Goal: Transaction & Acquisition: Purchase product/service

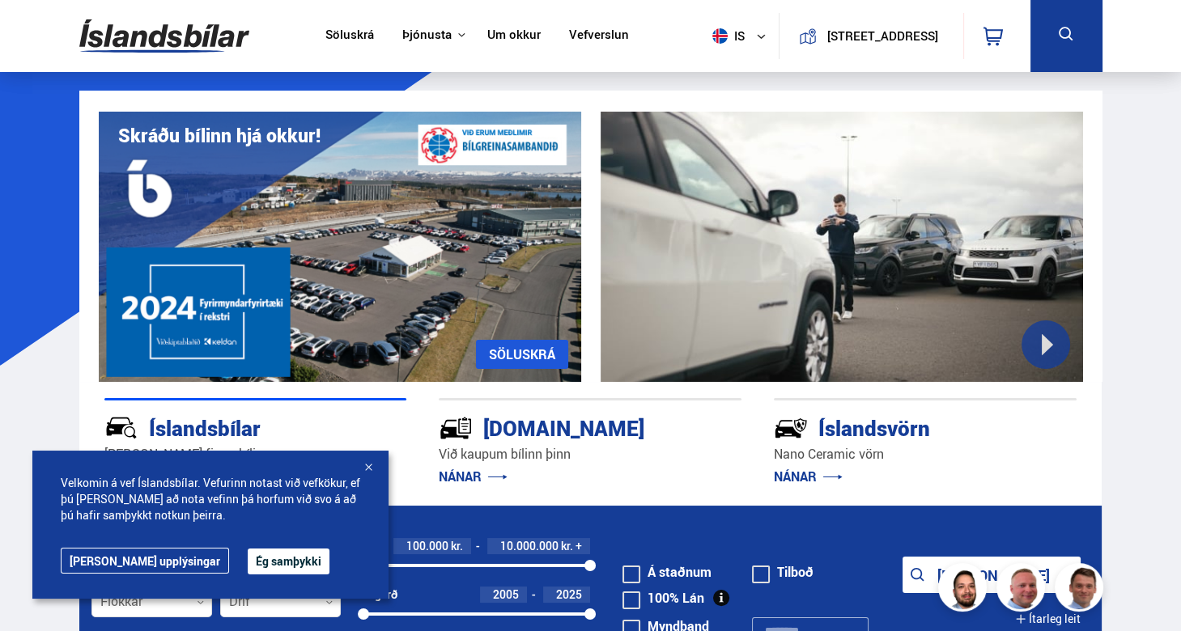
click at [248, 562] on button "Ég samþykki" at bounding box center [289, 562] width 82 height 26
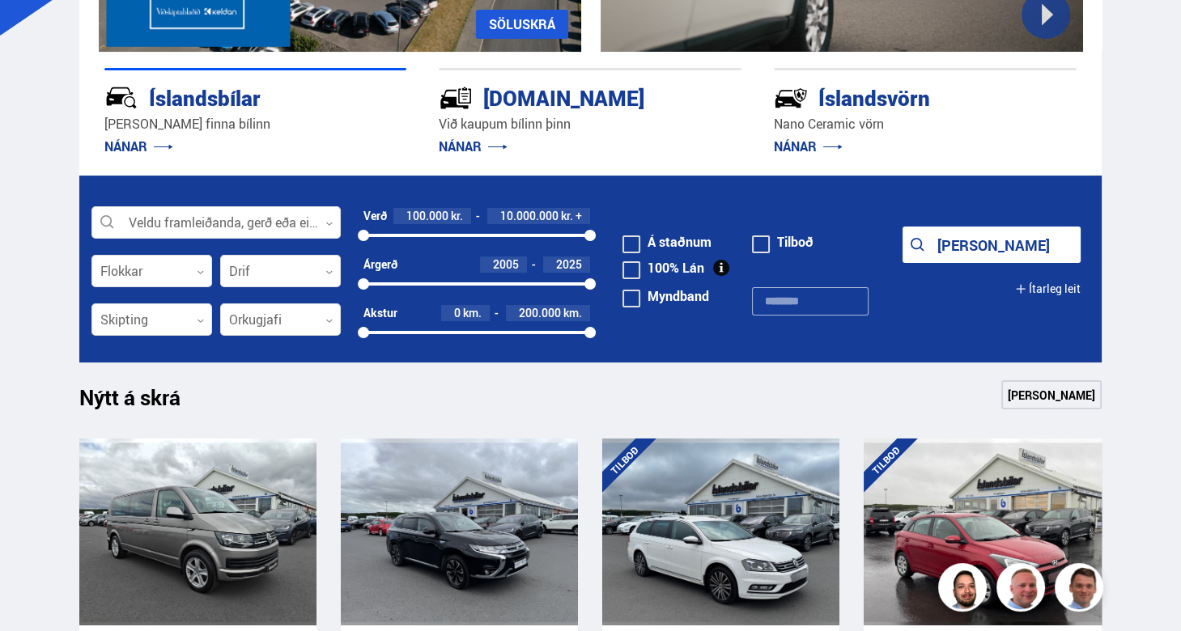
scroll to position [332, 0]
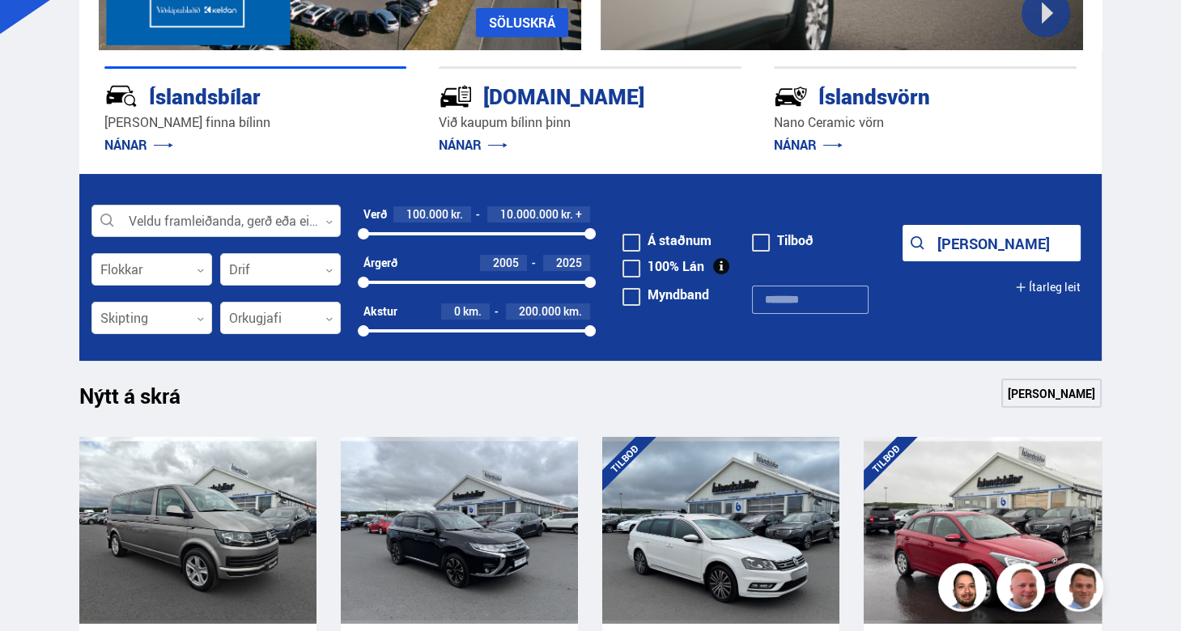
click at [125, 219] on div at bounding box center [215, 222] width 249 height 32
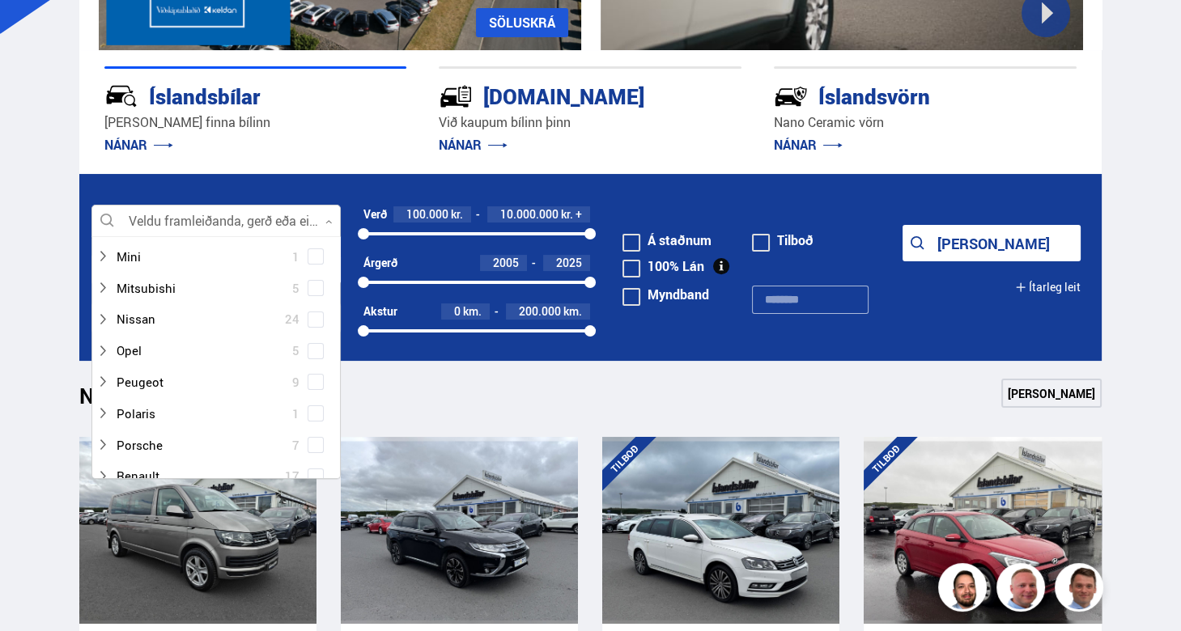
scroll to position [703, 0]
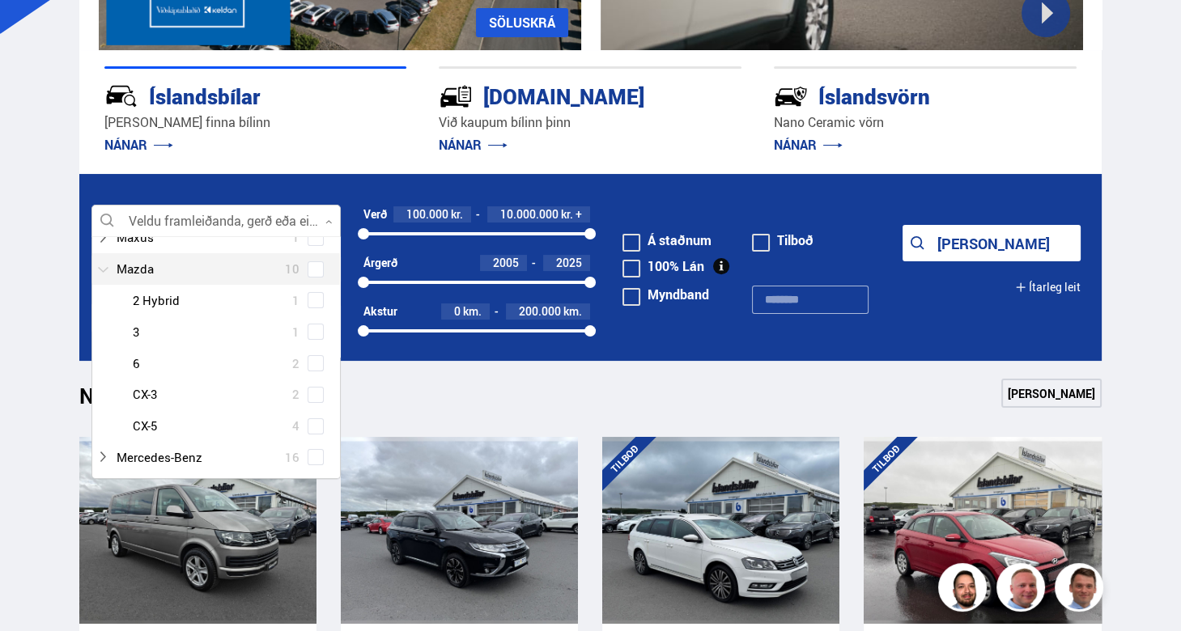
click at [116, 270] on div at bounding box center [199, 268] width 207 height 23
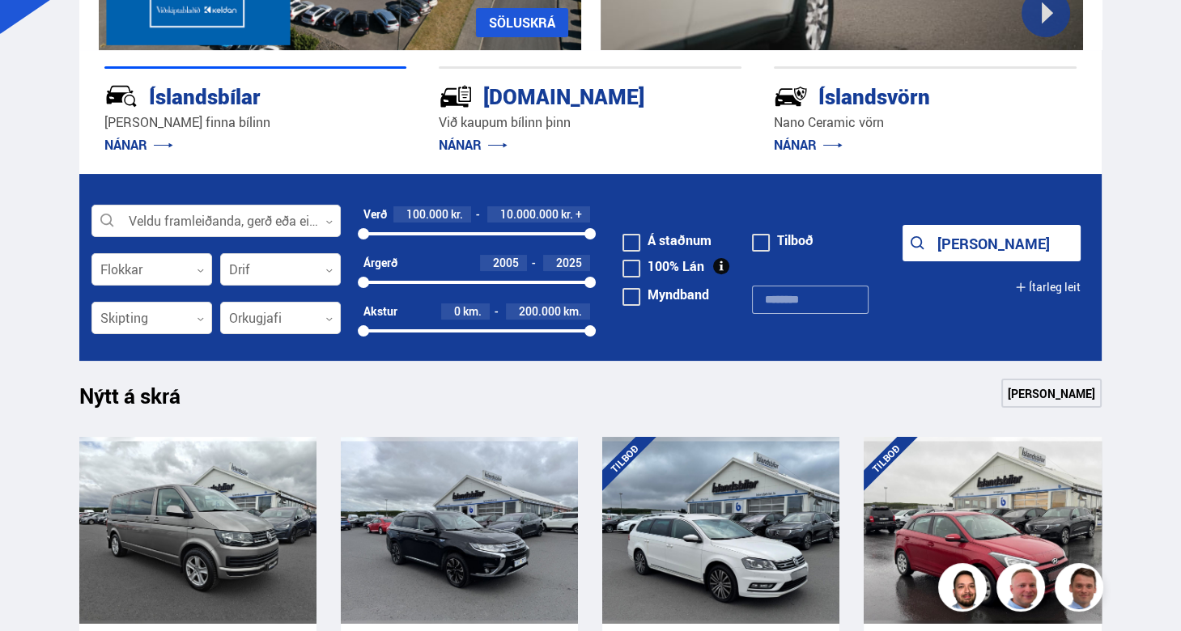
click at [980, 239] on button "[PERSON_NAME]" at bounding box center [992, 243] width 178 height 36
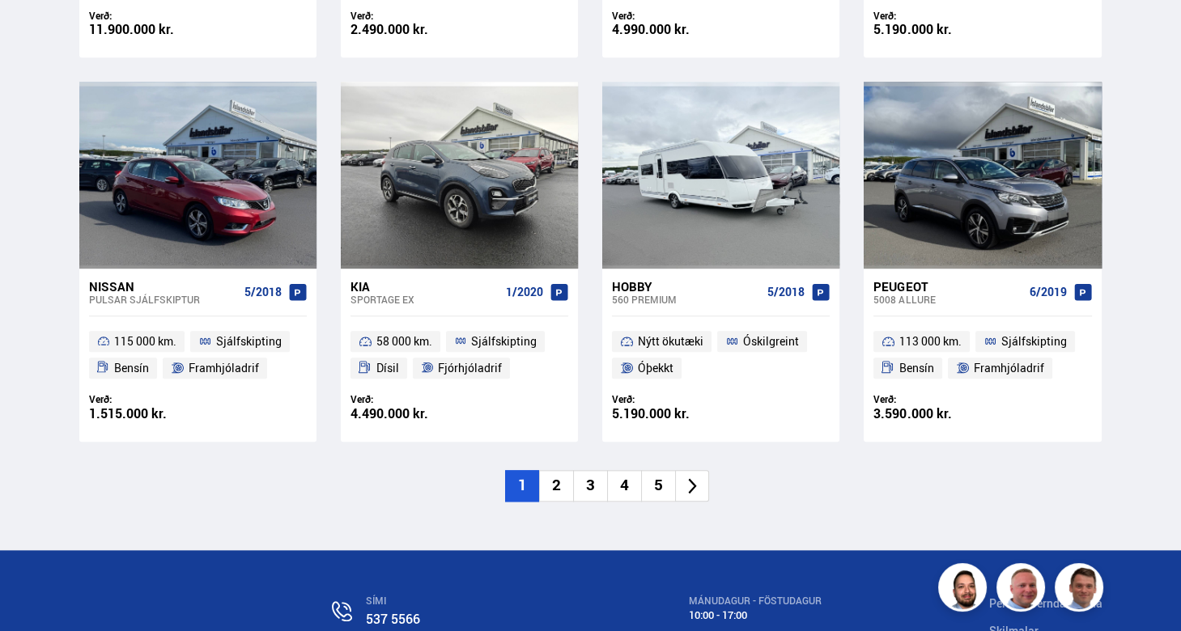
scroll to position [2300, 0]
click at [551, 485] on li "2" at bounding box center [556, 486] width 34 height 32
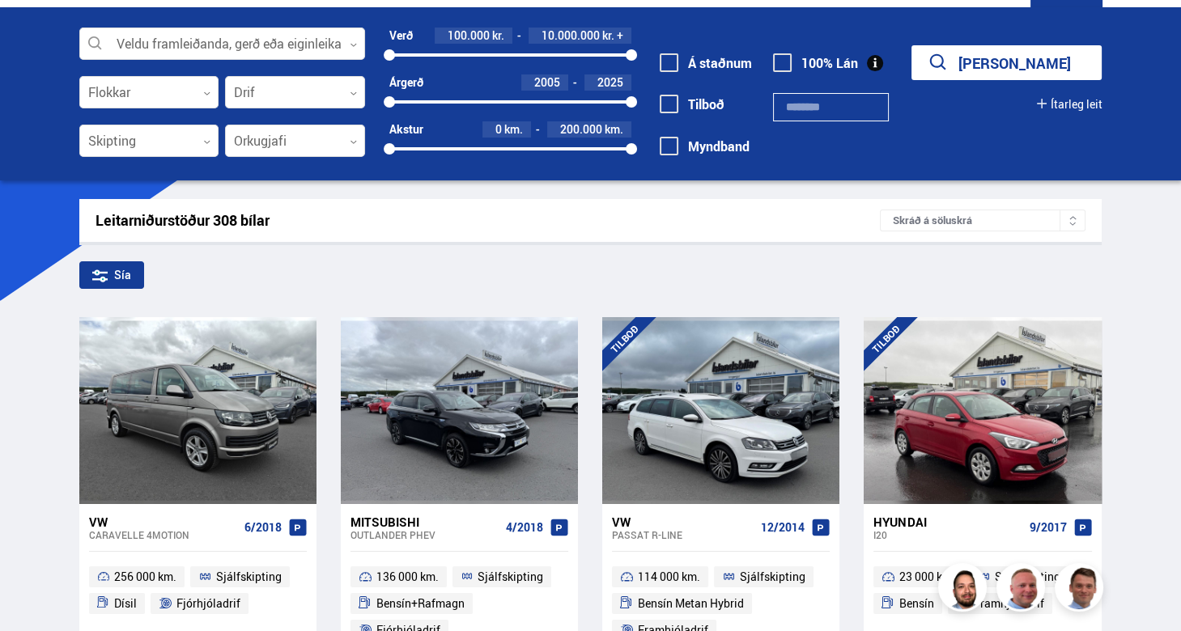
scroll to position [0, 0]
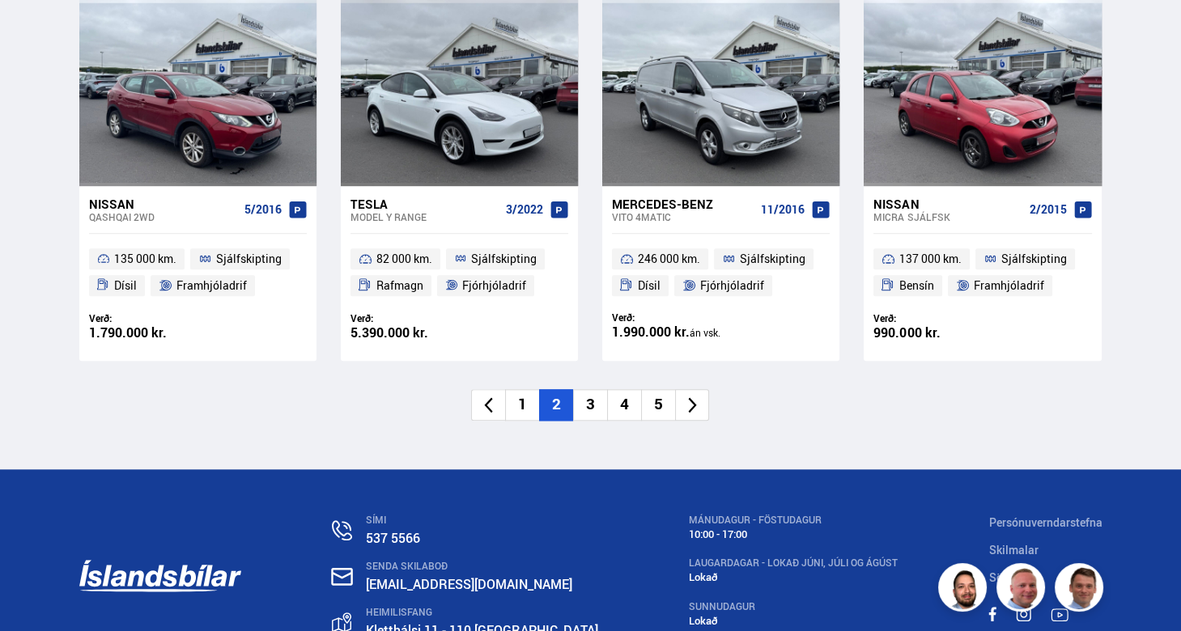
scroll to position [2408, 0]
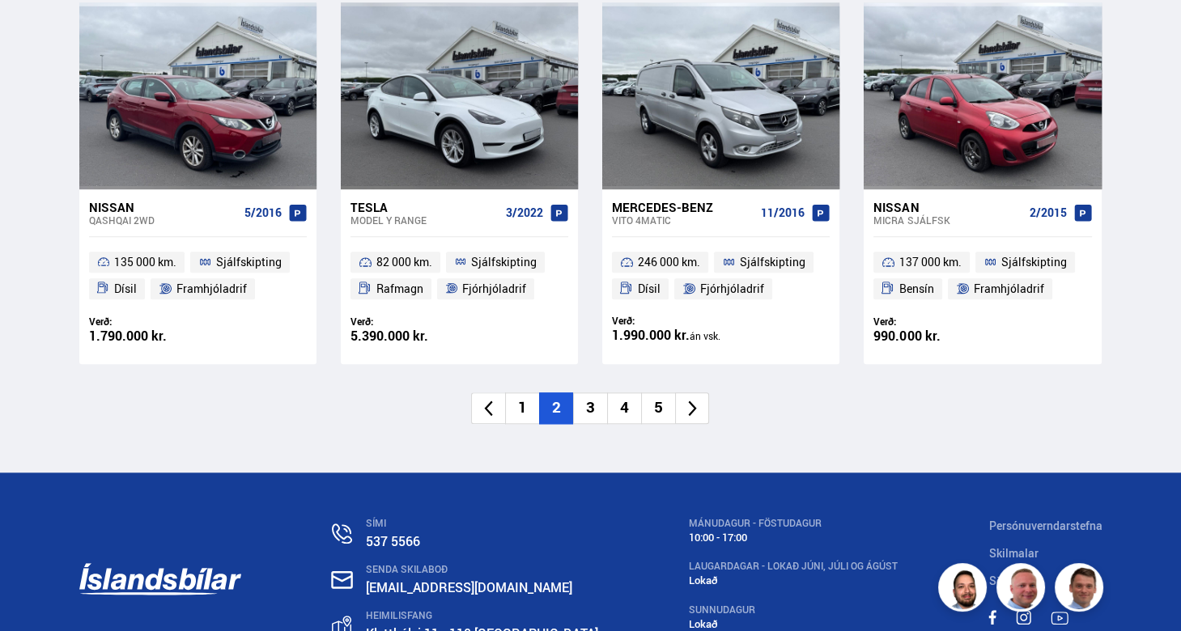
click at [589, 410] on li "3" at bounding box center [590, 409] width 34 height 32
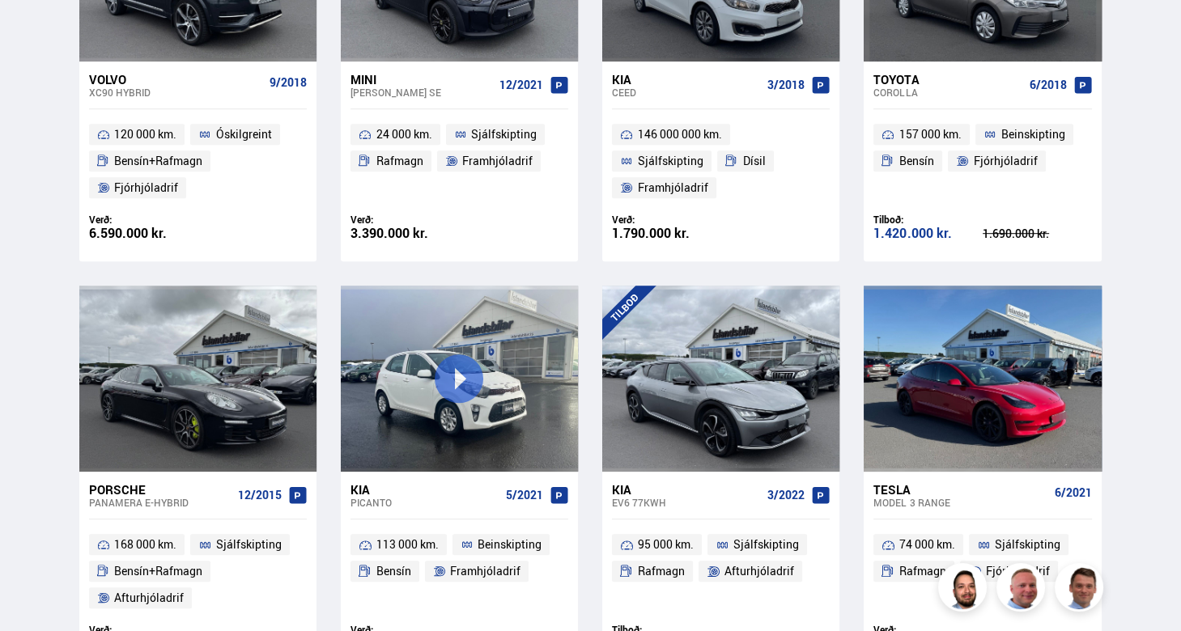
scroll to position [0, 0]
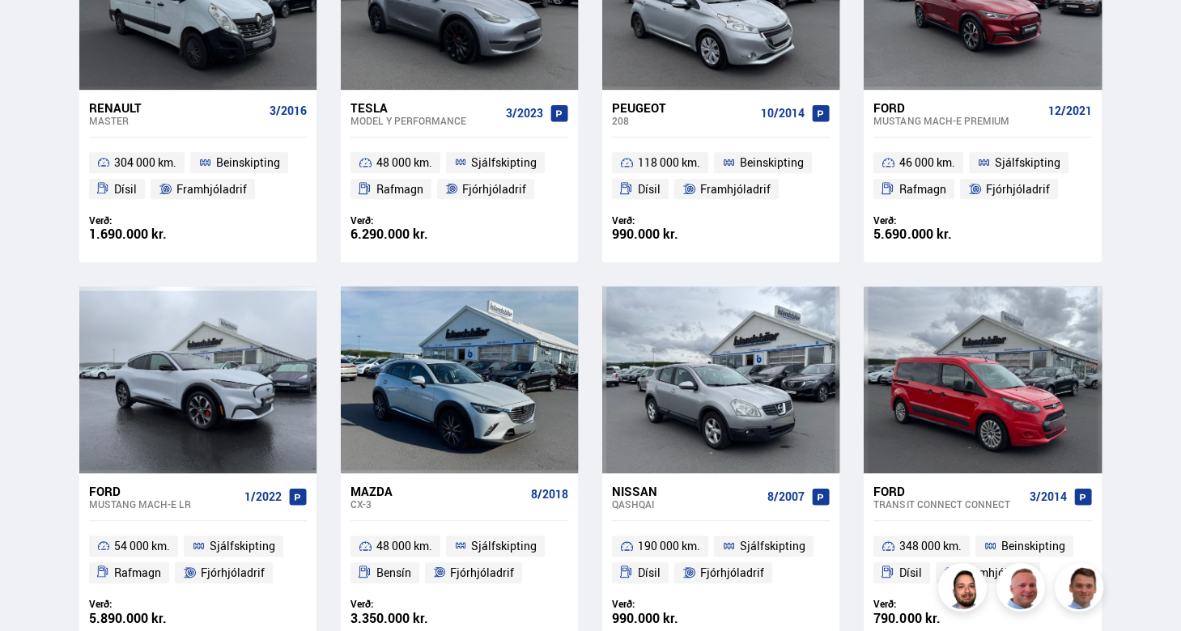
scroll to position [2246, 0]
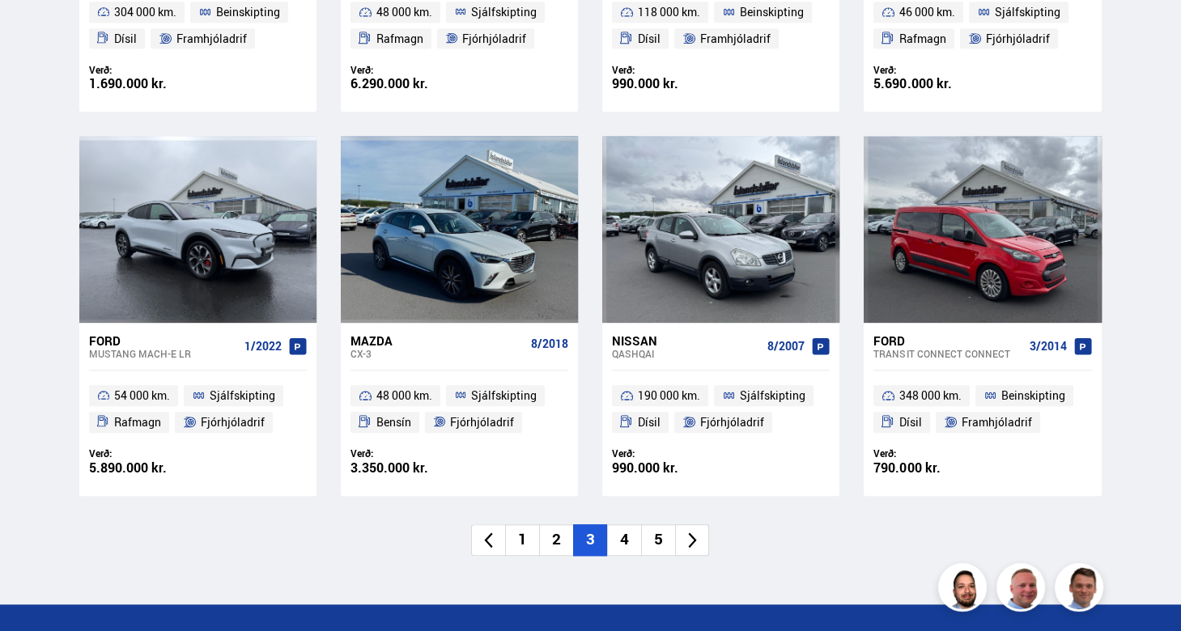
click at [622, 537] on li "4" at bounding box center [624, 541] width 34 height 32
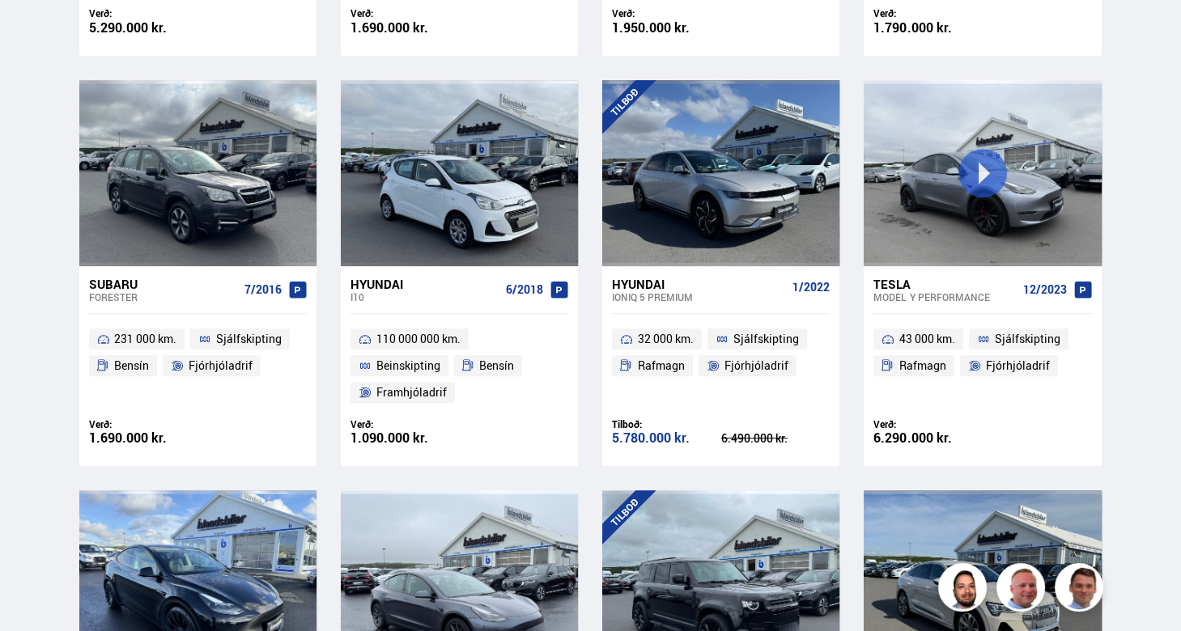
scroll to position [40, 0]
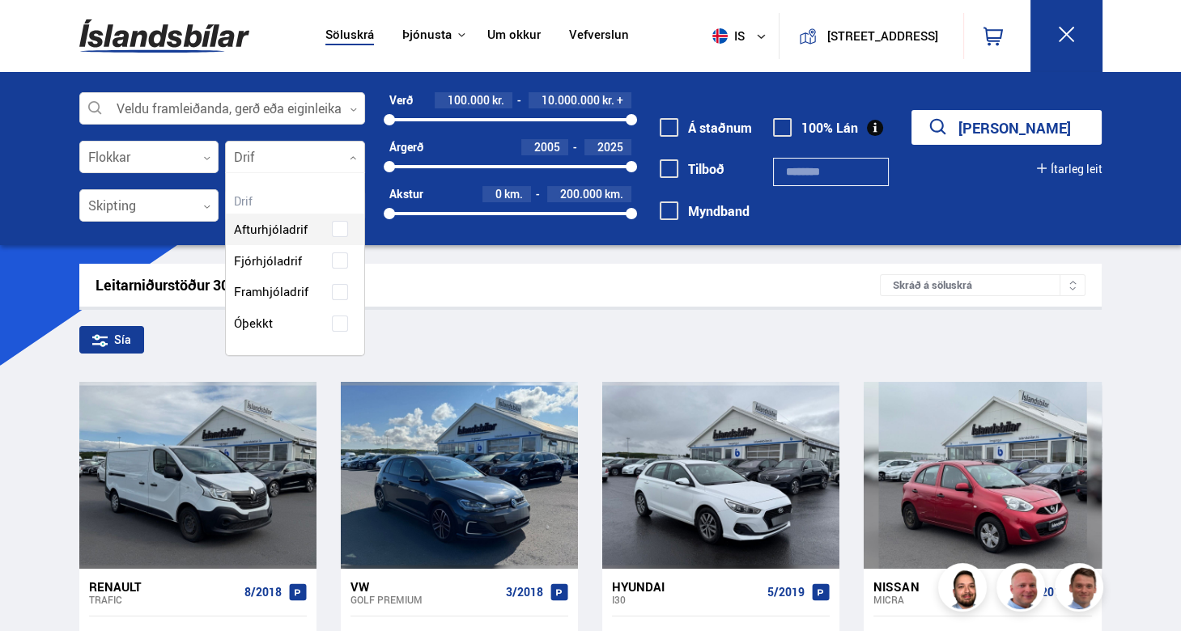
click at [355, 156] on icon at bounding box center [353, 158] width 7 height 7
click at [285, 262] on div "Afturhjóladrif Fjórhjóladrif Framhjóladrif Óþekkt" at bounding box center [295, 264] width 138 height 150
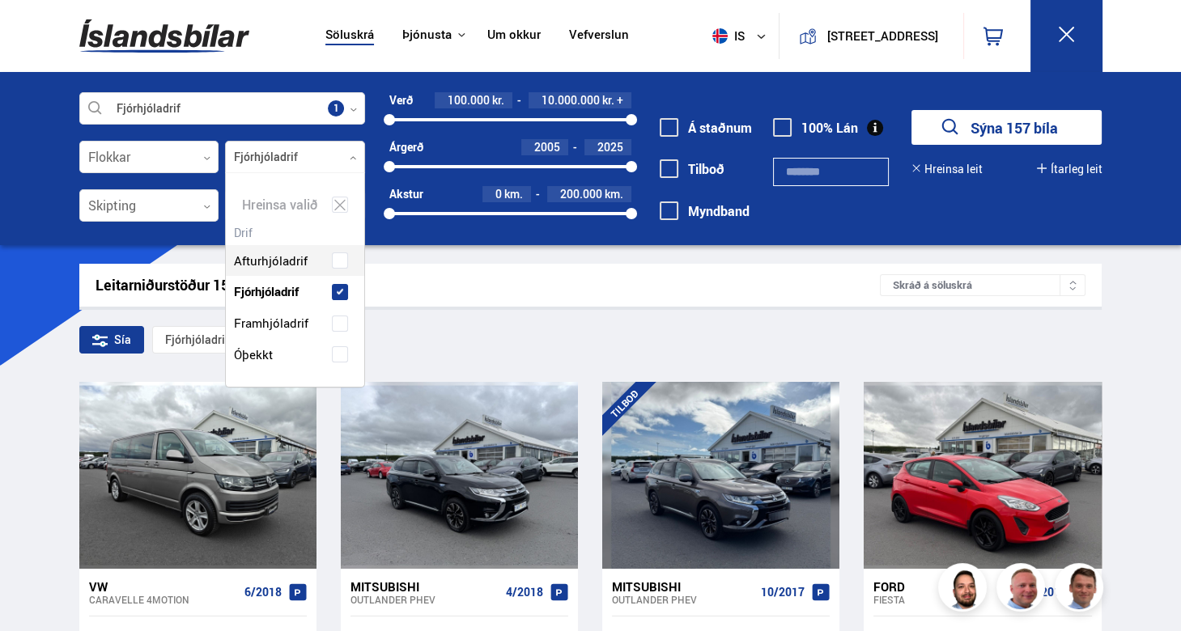
click at [546, 121] on div at bounding box center [510, 119] width 242 height 3
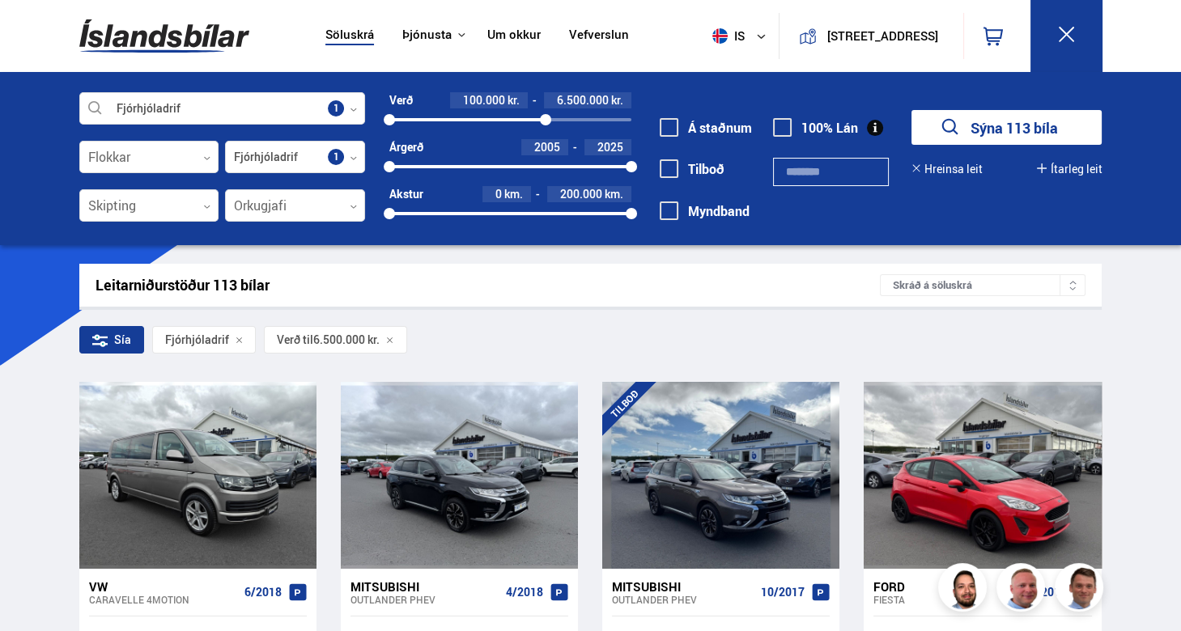
click at [521, 118] on div at bounding box center [467, 119] width 156 height 3
click at [491, 118] on div at bounding box center [455, 119] width 132 height 3
click at [478, 118] on div at bounding box center [439, 119] width 100 height 3
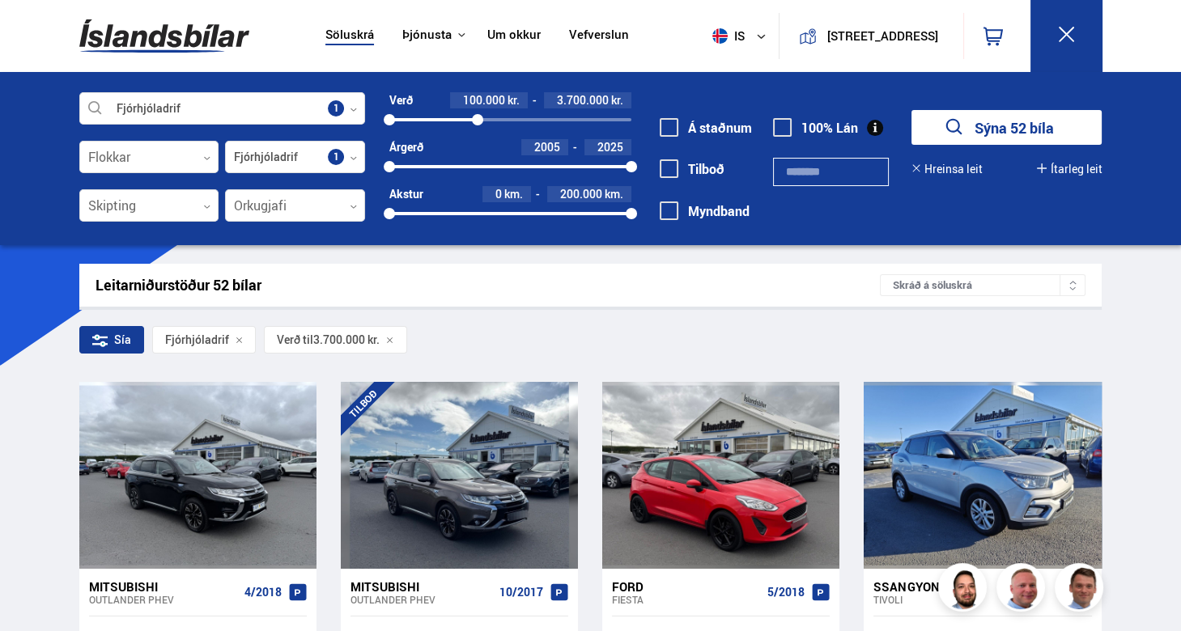
click at [466, 119] on div at bounding box center [433, 119] width 88 height 3
click at [455, 120] on div at bounding box center [427, 119] width 76 height 3
click at [1060, 164] on button "Ítarleg leit" at bounding box center [1069, 169] width 65 height 13
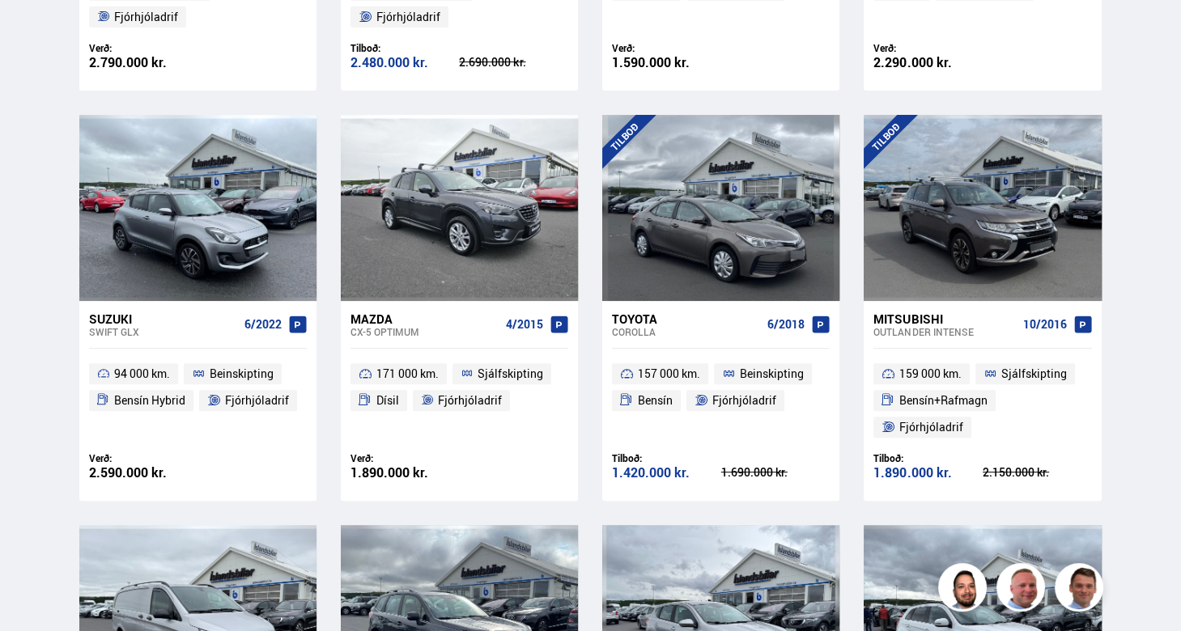
scroll to position [775, 0]
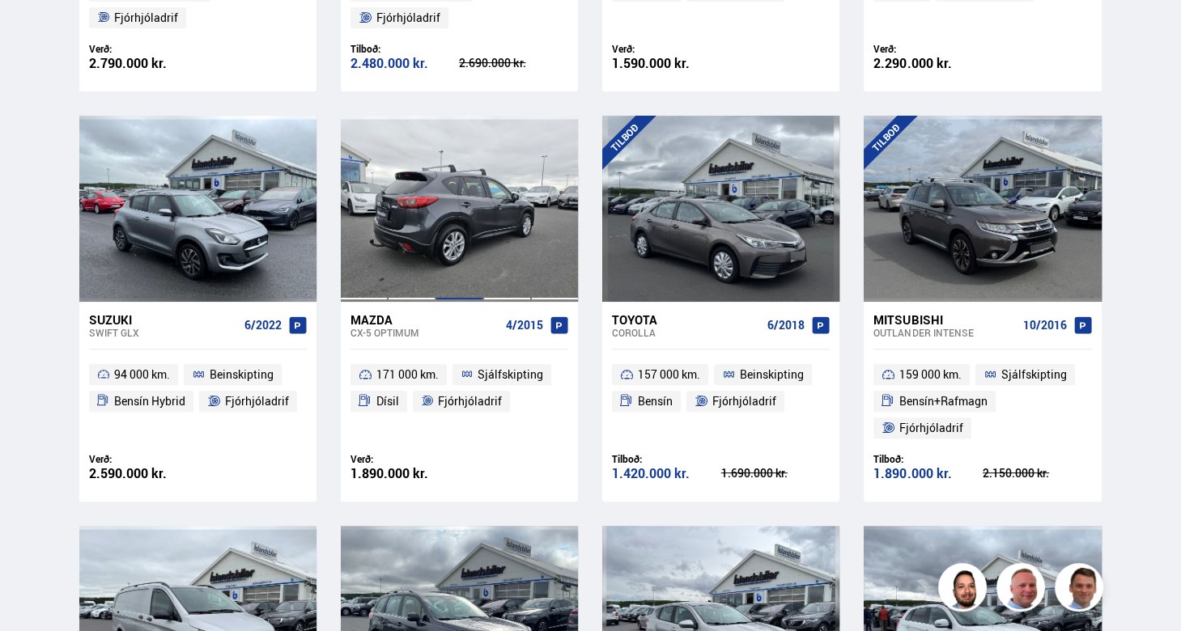
click at [465, 228] on div at bounding box center [460, 209] width 48 height 186
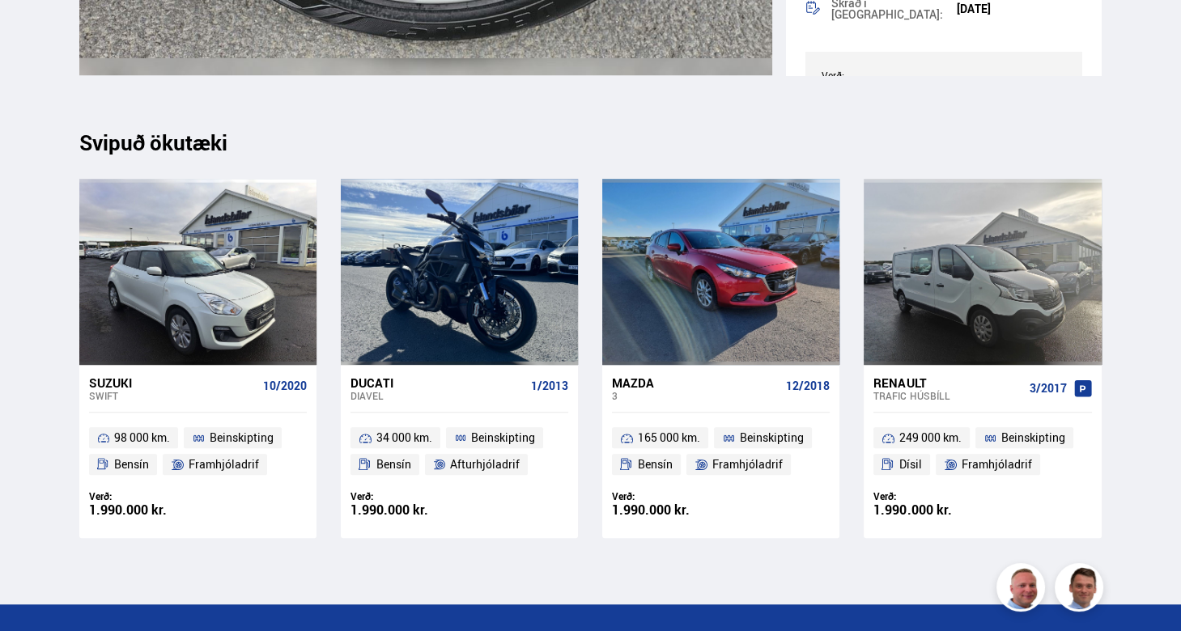
scroll to position [18041, 0]
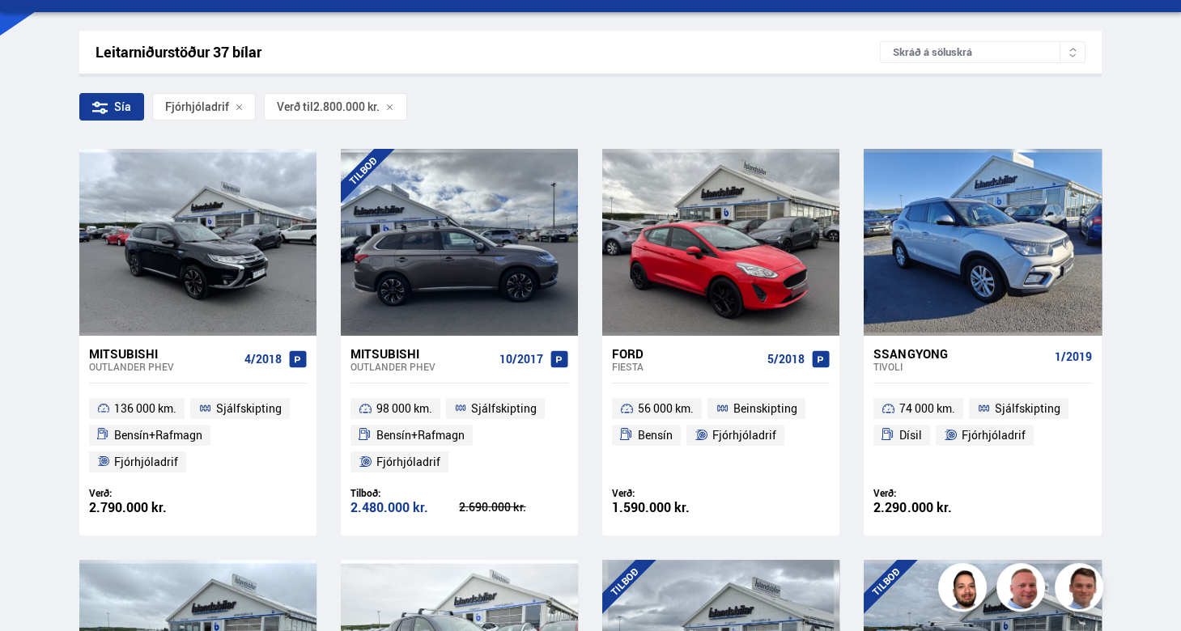
scroll to position [329, 0]
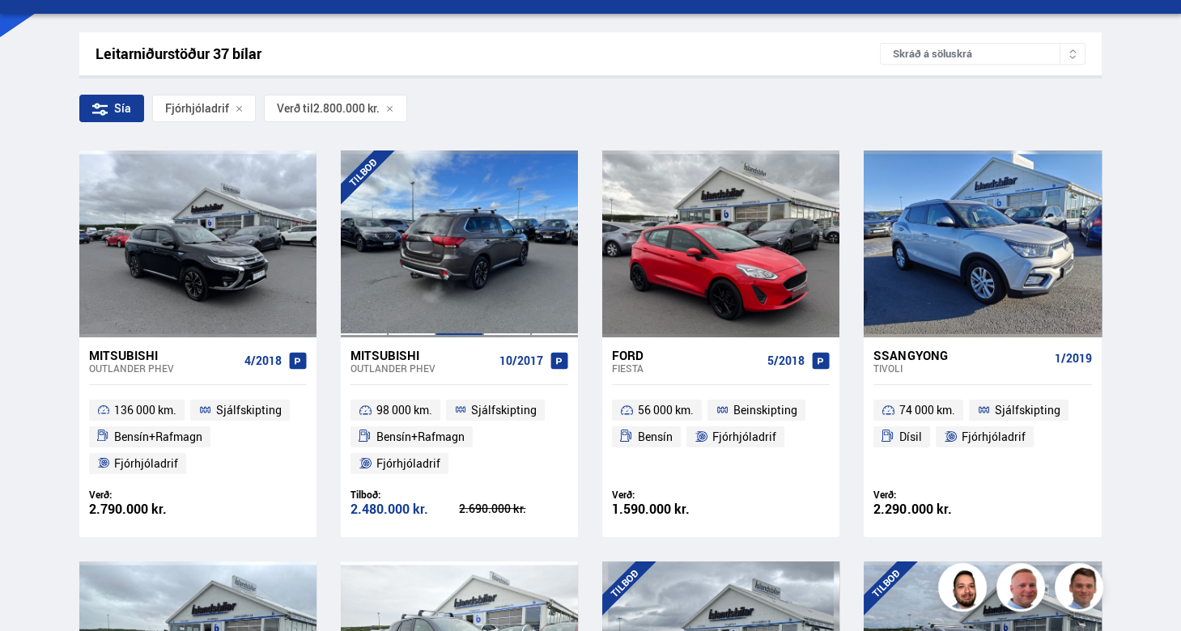
click at [464, 266] on div at bounding box center [460, 244] width 48 height 186
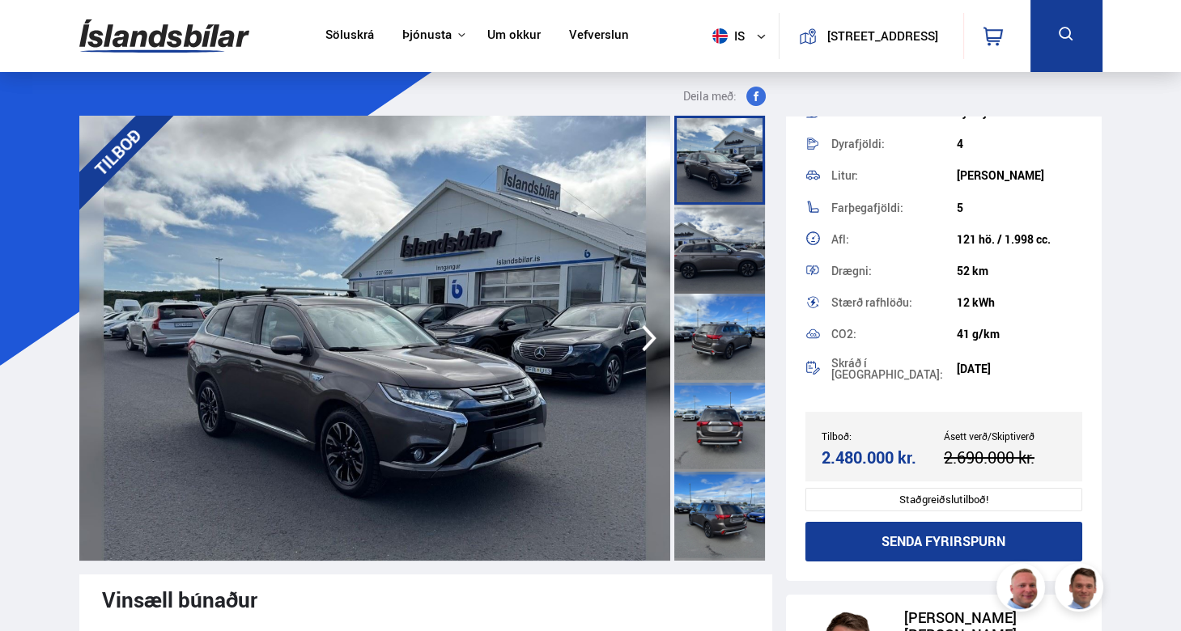
scroll to position [419, 0]
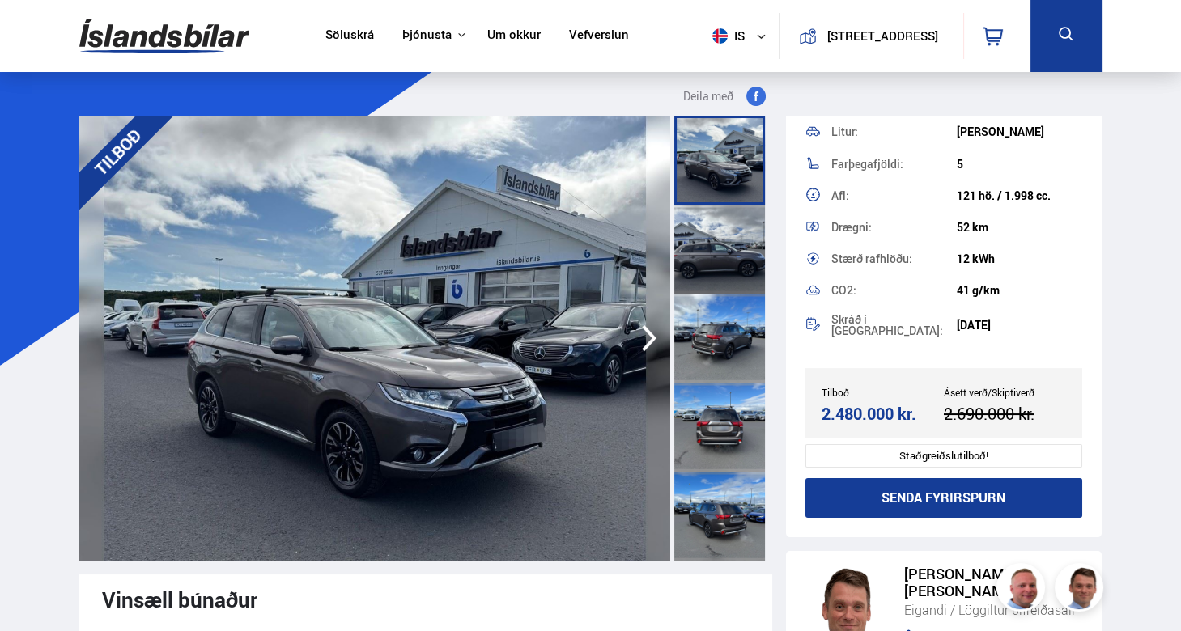
click at [975, 482] on button "Senda fyrirspurn" at bounding box center [944, 498] width 277 height 40
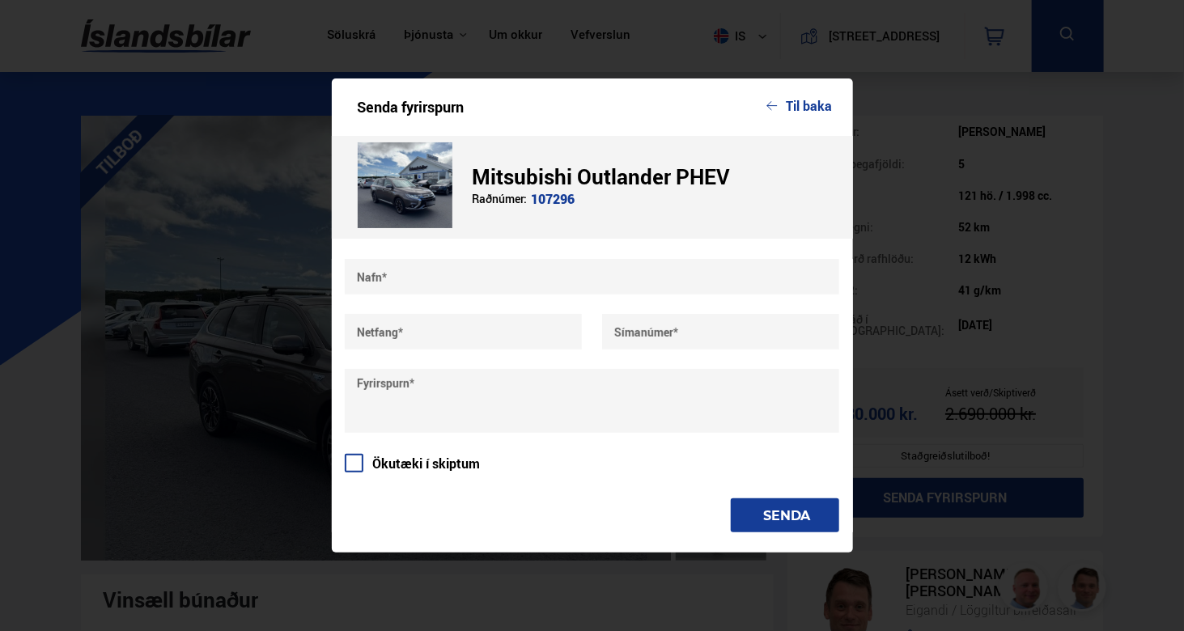
click at [806, 109] on button "Til baka" at bounding box center [800, 106] width 66 height 15
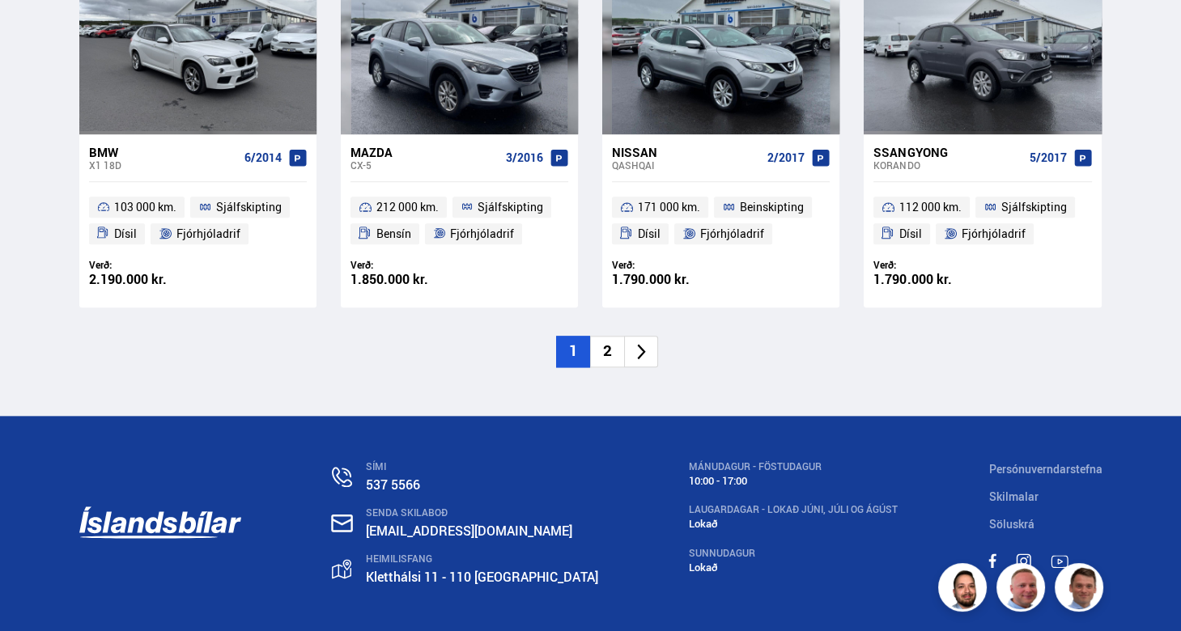
scroll to position [2557, 0]
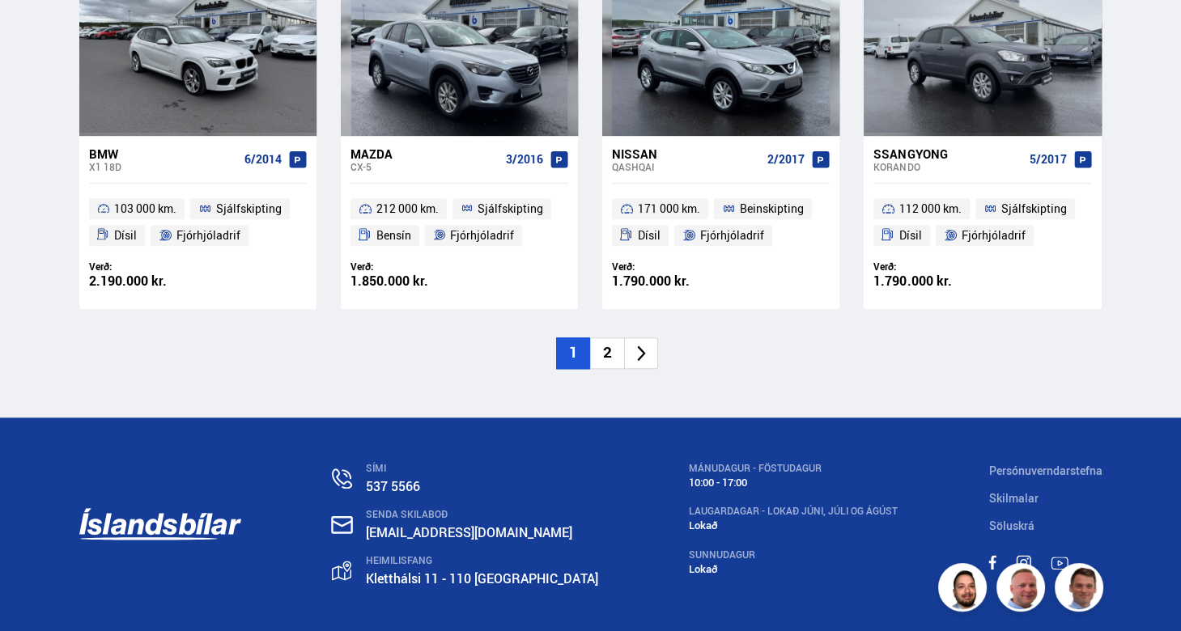
click at [606, 352] on li "2" at bounding box center [607, 354] width 34 height 32
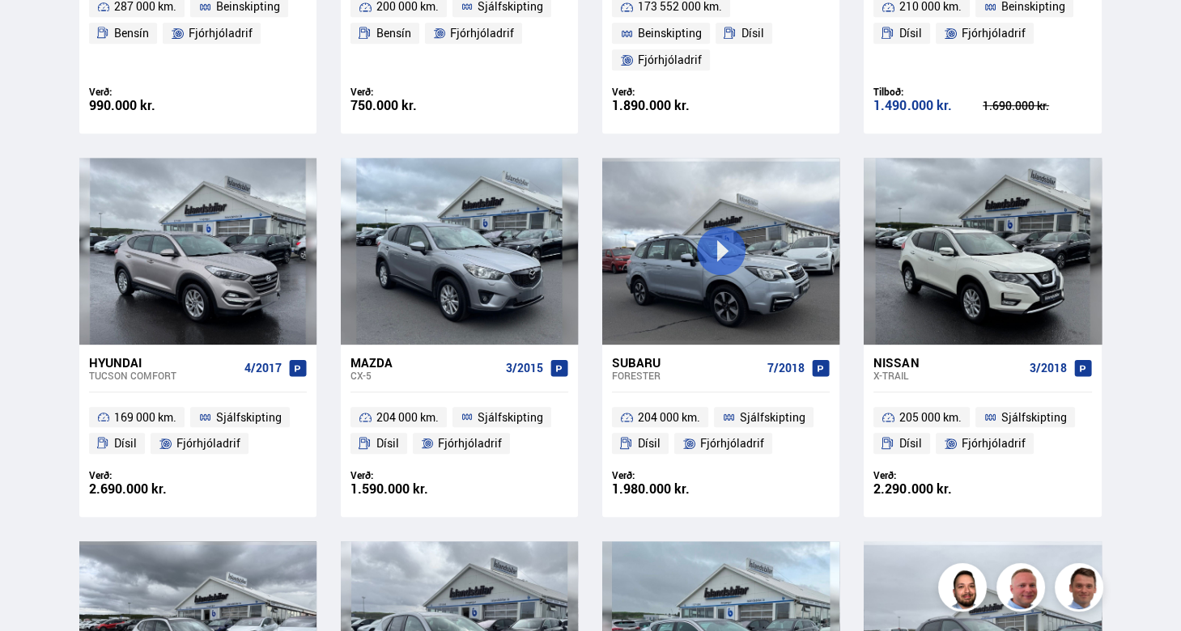
scroll to position [1279, 0]
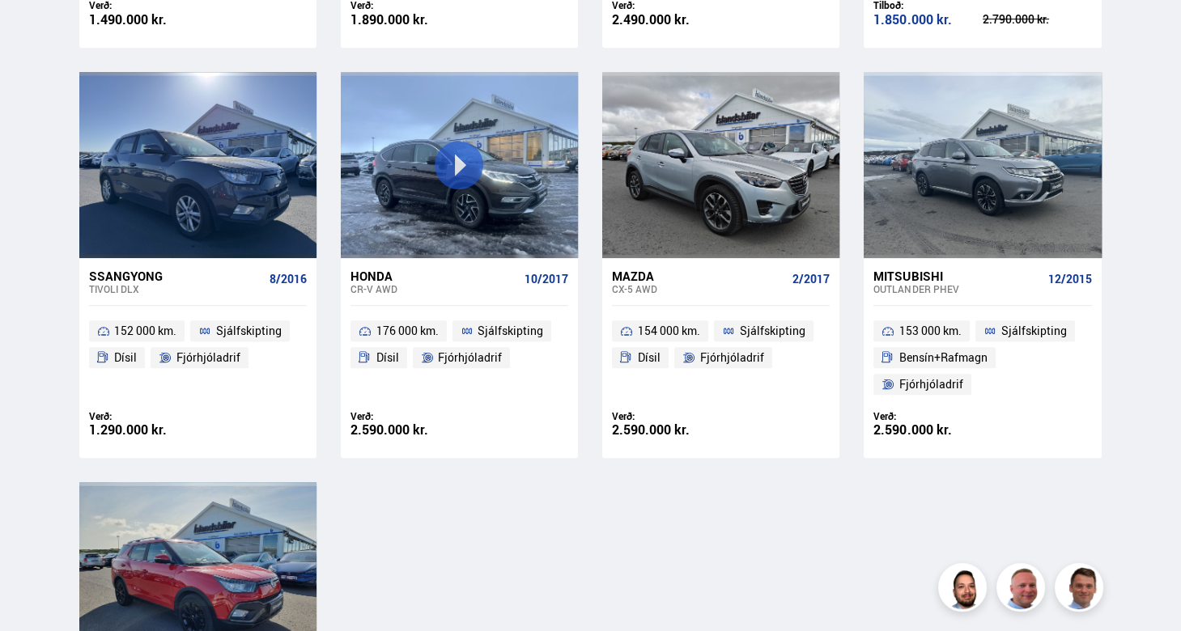
scroll to position [1200, 0]
